Goal: Information Seeking & Learning: Learn about a topic

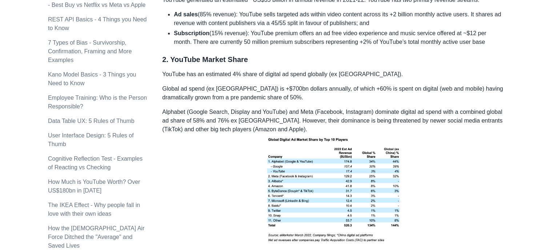
scroll to position [538, 0]
click at [258, 88] on p "Global ad spend (ex [GEOGRAPHIC_DATA]) is +$700bn dollars annually, of which +6…" at bounding box center [333, 93] width 343 height 17
click at [254, 85] on p "Global ad spend (ex [GEOGRAPHIC_DATA]) is +$700bn dollars annually, of which +6…" at bounding box center [333, 93] width 343 height 17
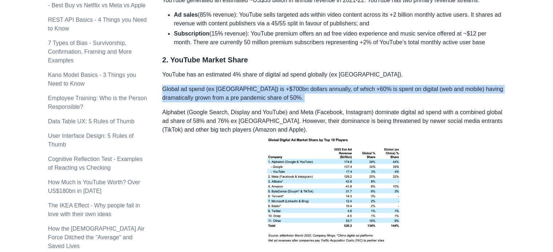
click at [254, 85] on p "Global ad spend (ex [GEOGRAPHIC_DATA]) is +$700bn dollars annually, of which +6…" at bounding box center [333, 93] width 343 height 17
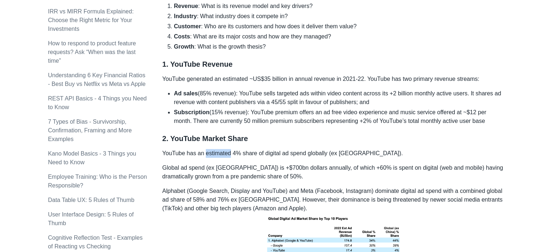
scroll to position [472, 0]
